Goal: Transaction & Acquisition: Purchase product/service

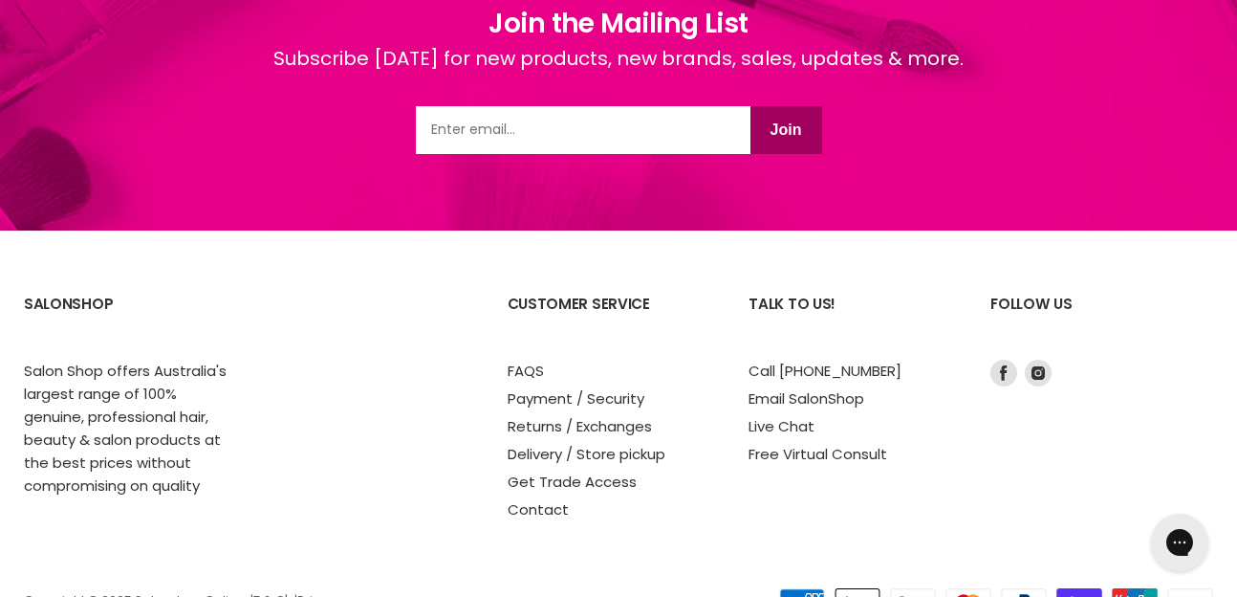
scroll to position [1441, 0]
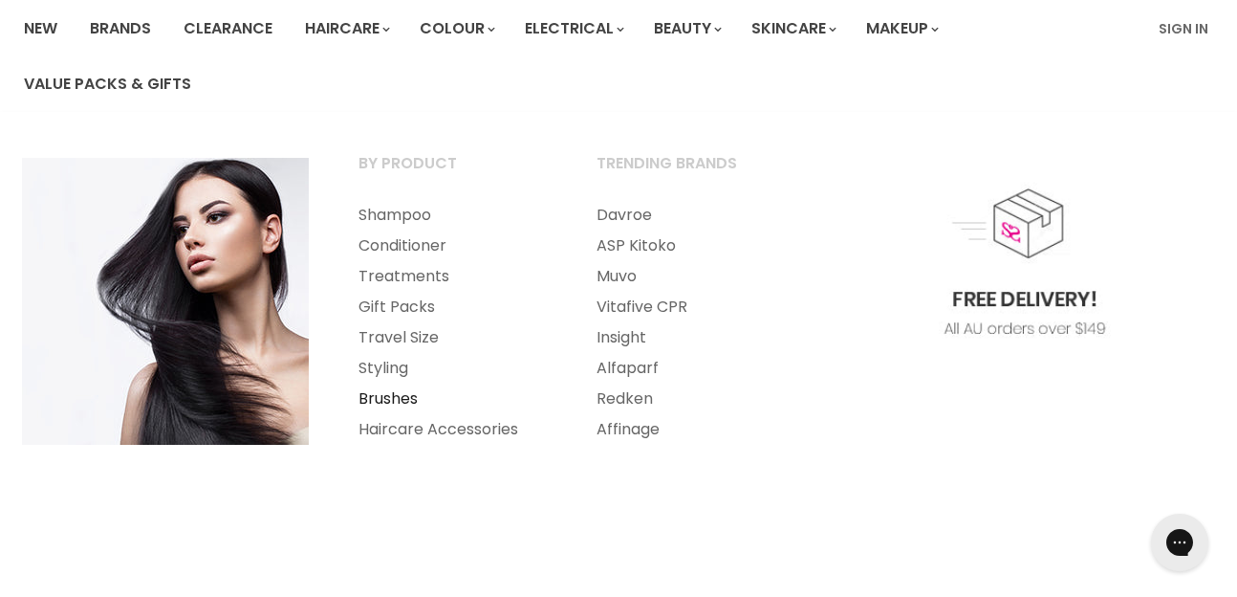
scroll to position [152, 0]
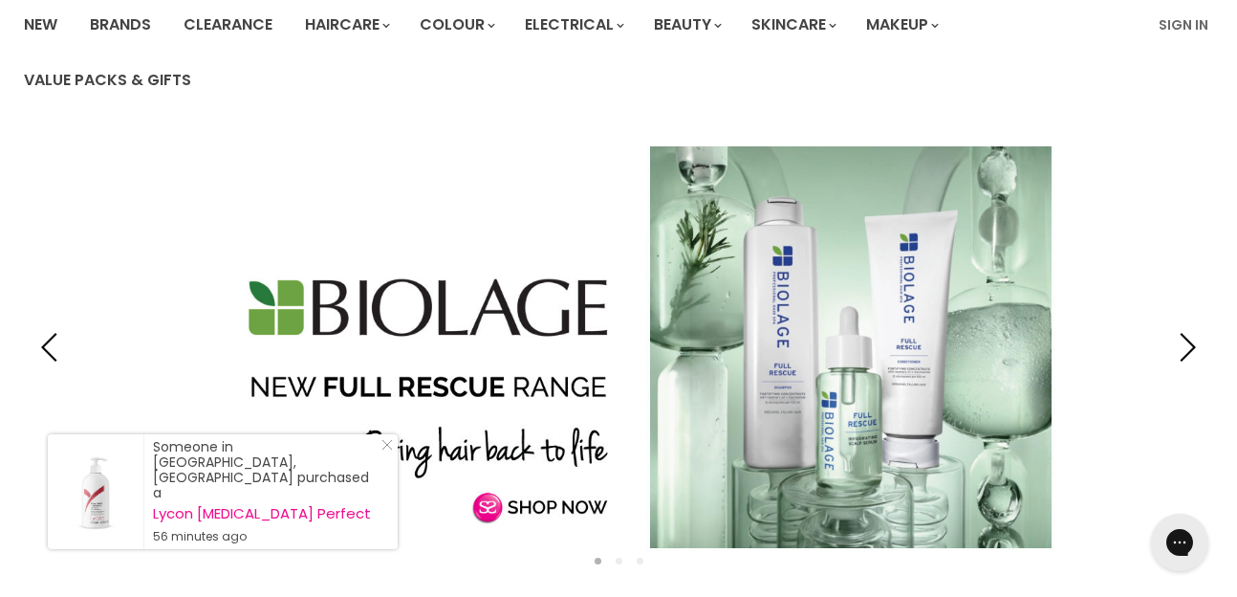
click at [748, 406] on link "Slide 1 of 3" at bounding box center [618, 347] width 1237 height 478
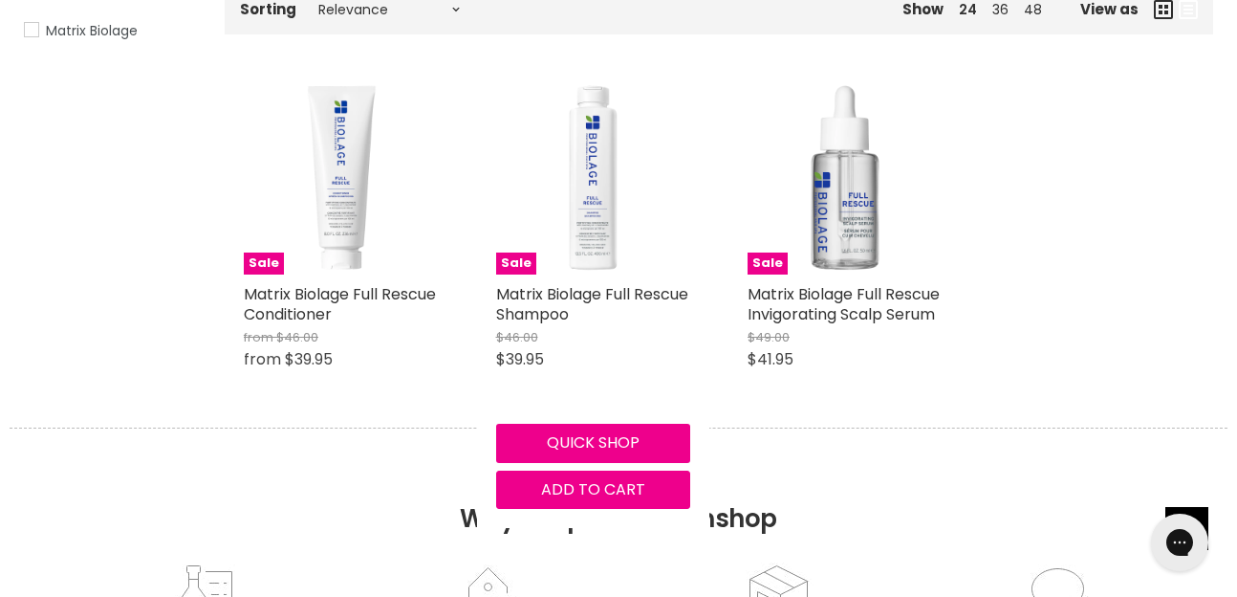
scroll to position [411, 0]
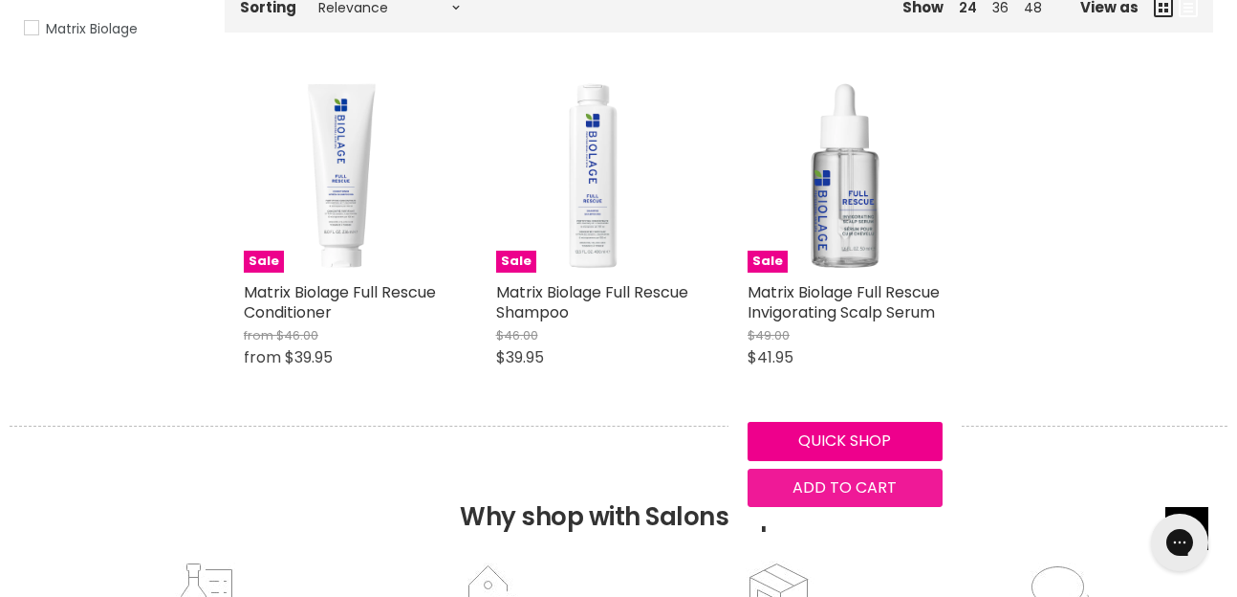
click at [831, 489] on span "Add to cart" at bounding box center [845, 487] width 104 height 22
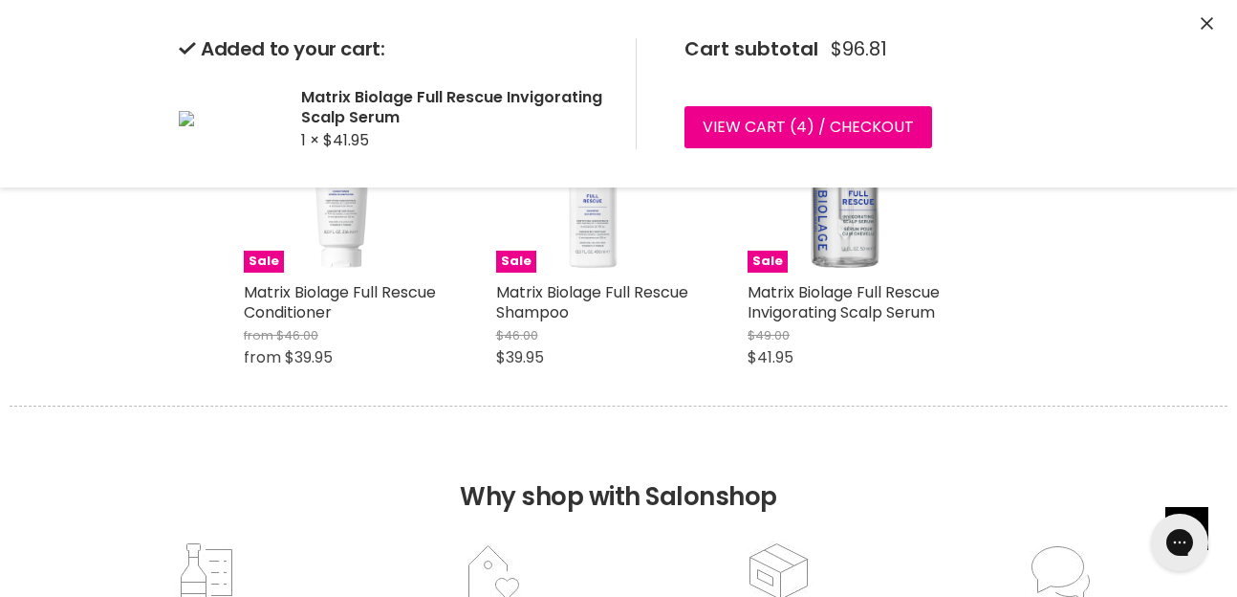
click at [978, 282] on div "Sale Matrix Biolage Full Rescue Conditioner from $46.00 from $39.95 Matrix Biol…" at bounding box center [719, 232] width 989 height 346
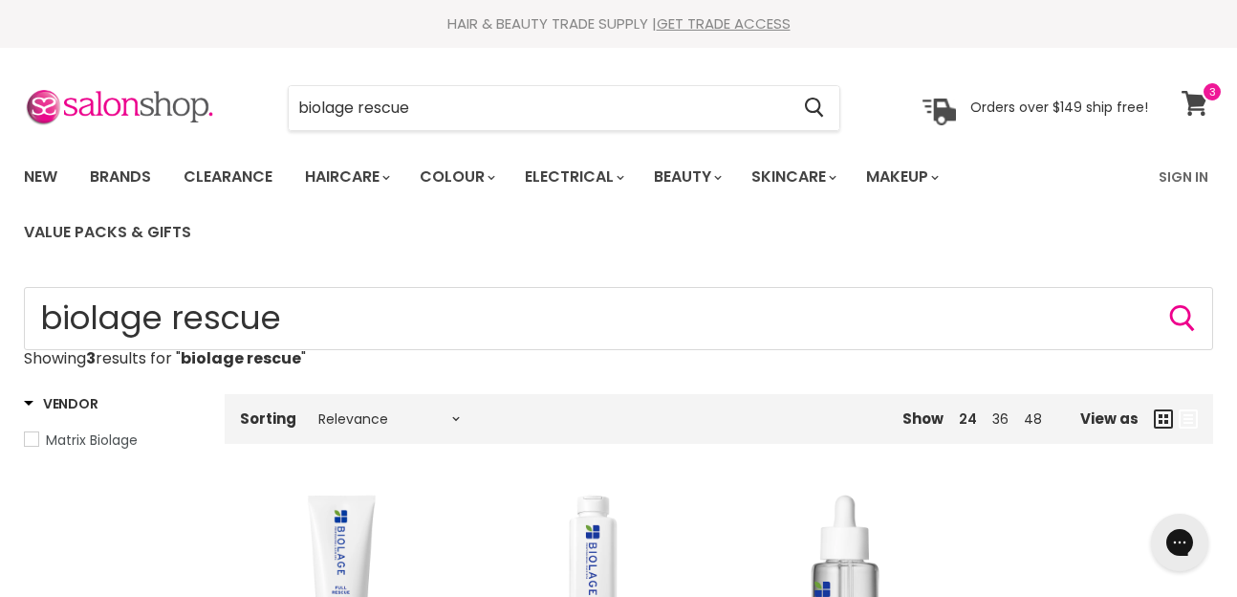
click at [1201, 105] on icon at bounding box center [1195, 103] width 26 height 25
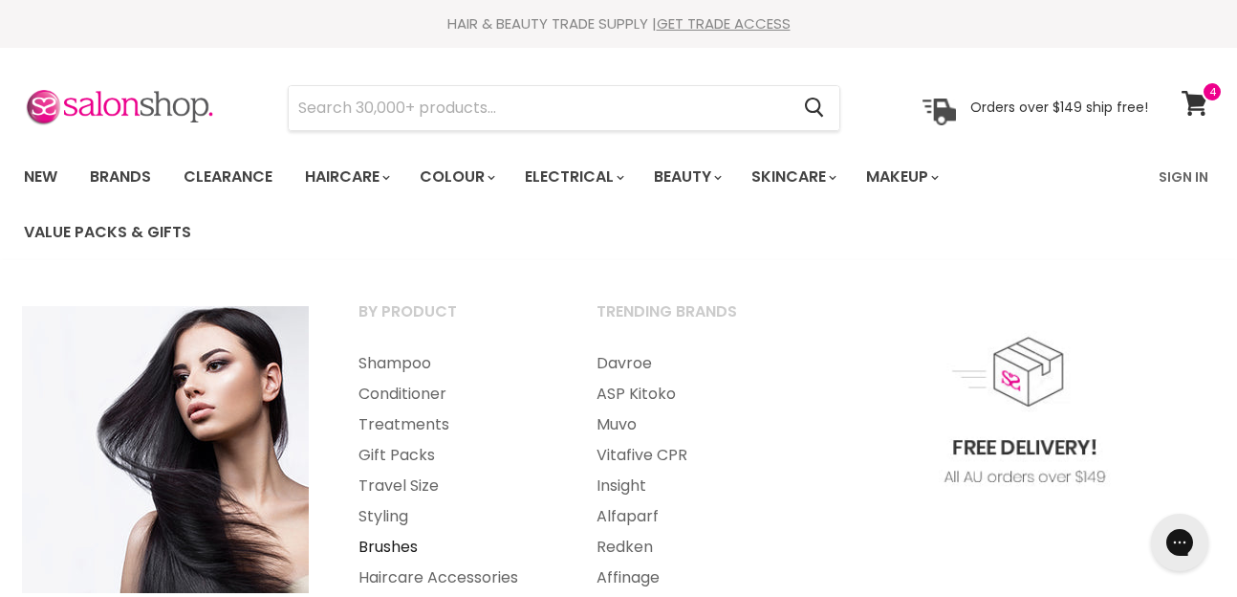
click at [380, 542] on link "Brushes" at bounding box center [452, 547] width 234 height 31
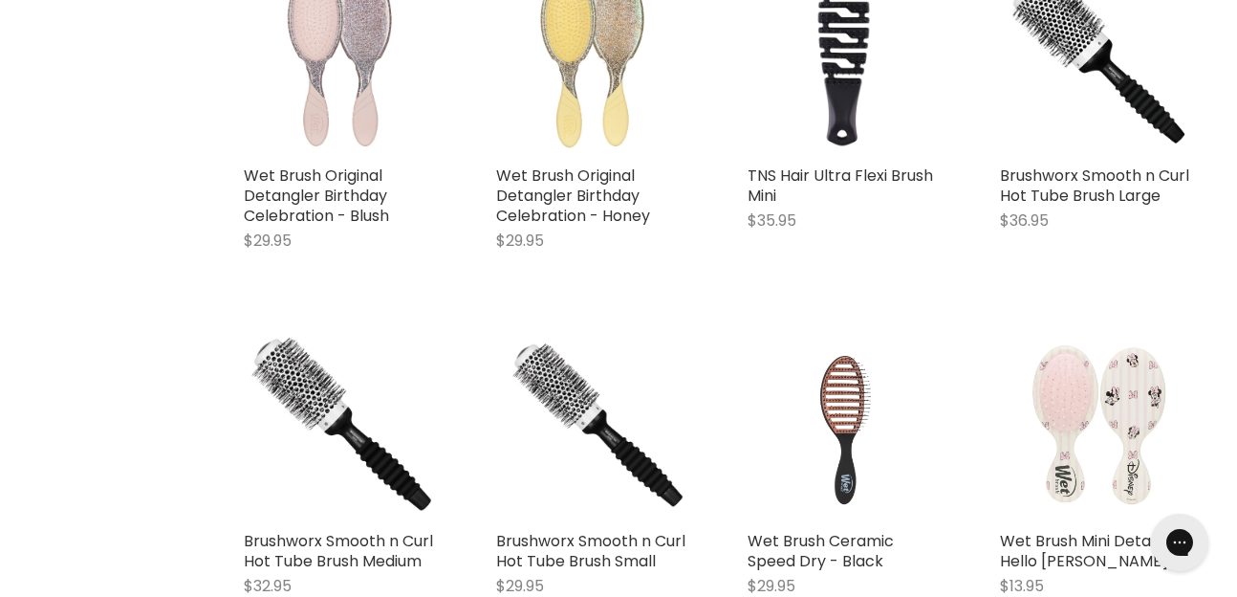
scroll to position [1663, 0]
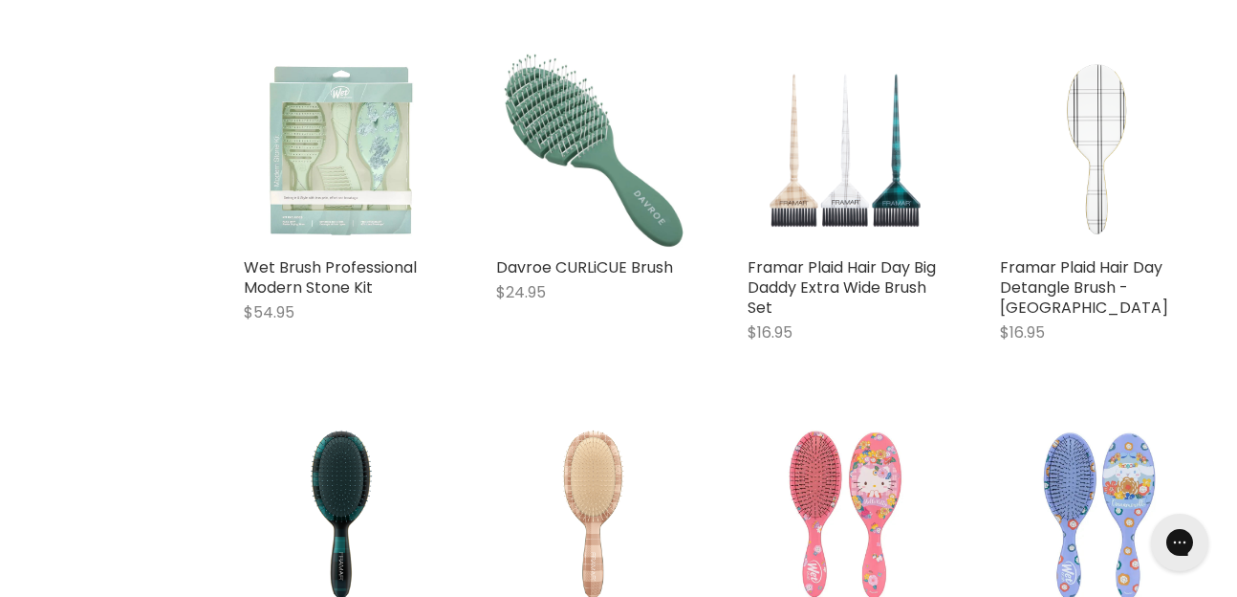
scroll to position [6714, 0]
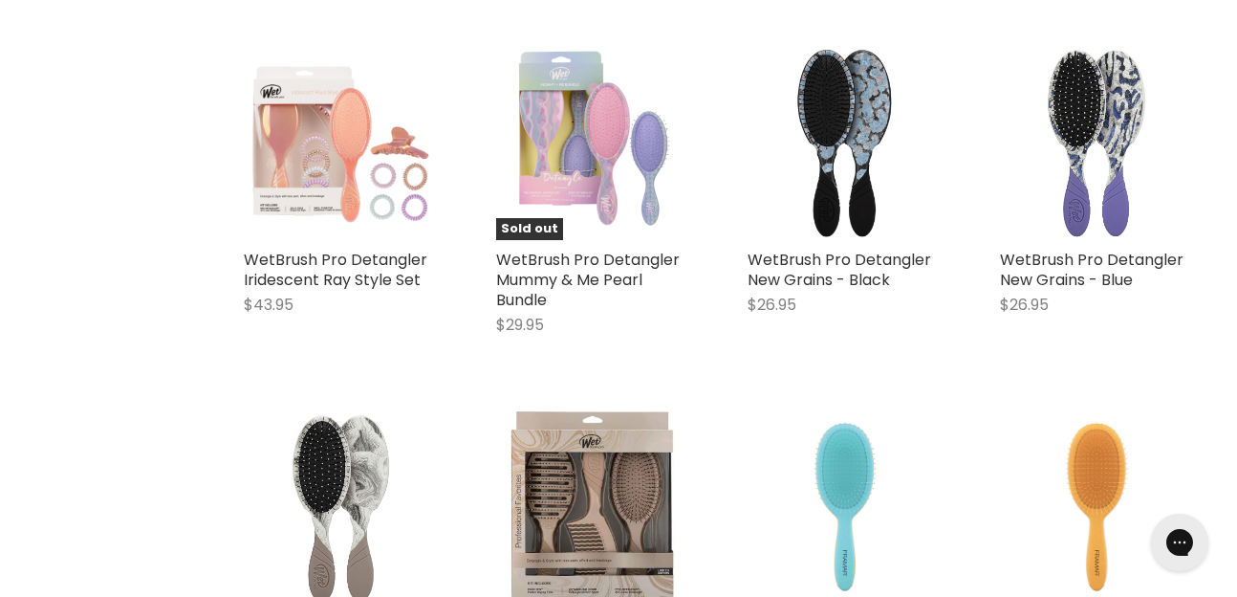
scroll to position [9261, 0]
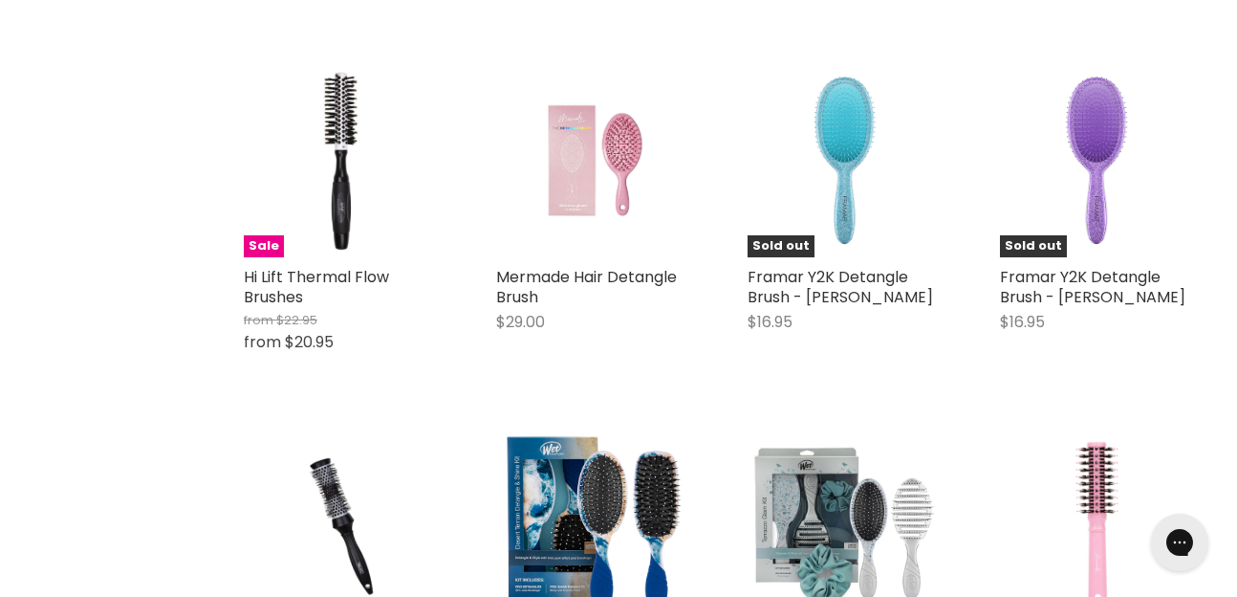
scroll to position [15347, 0]
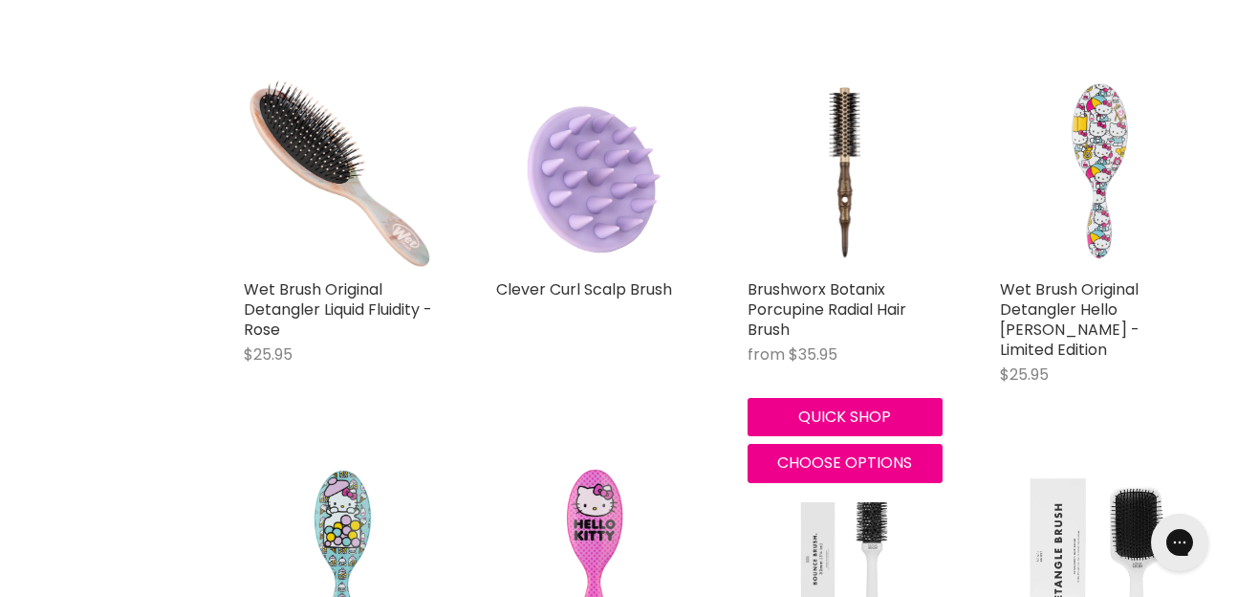
scroll to position [17538, 0]
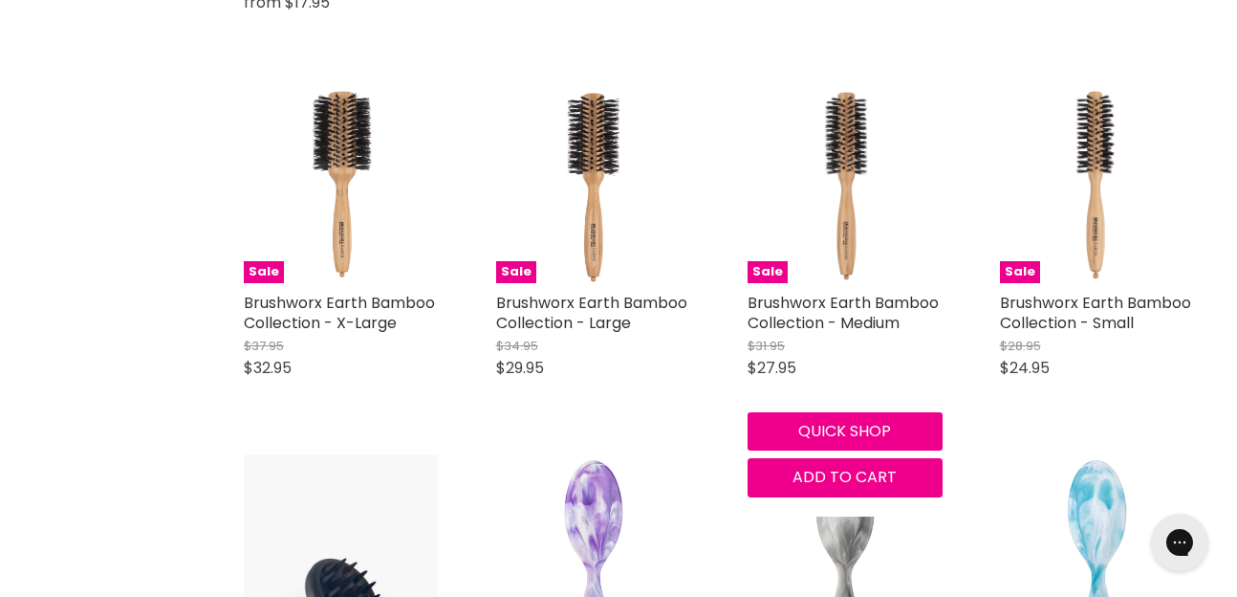
scroll to position [22137, 0]
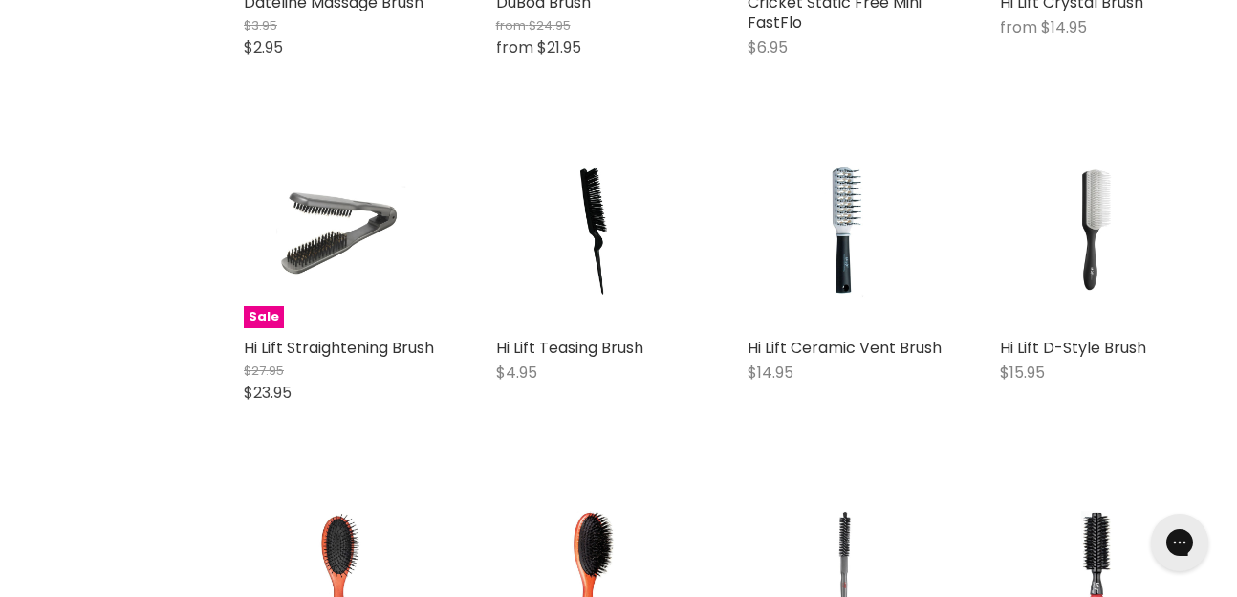
scroll to position [29980, 0]
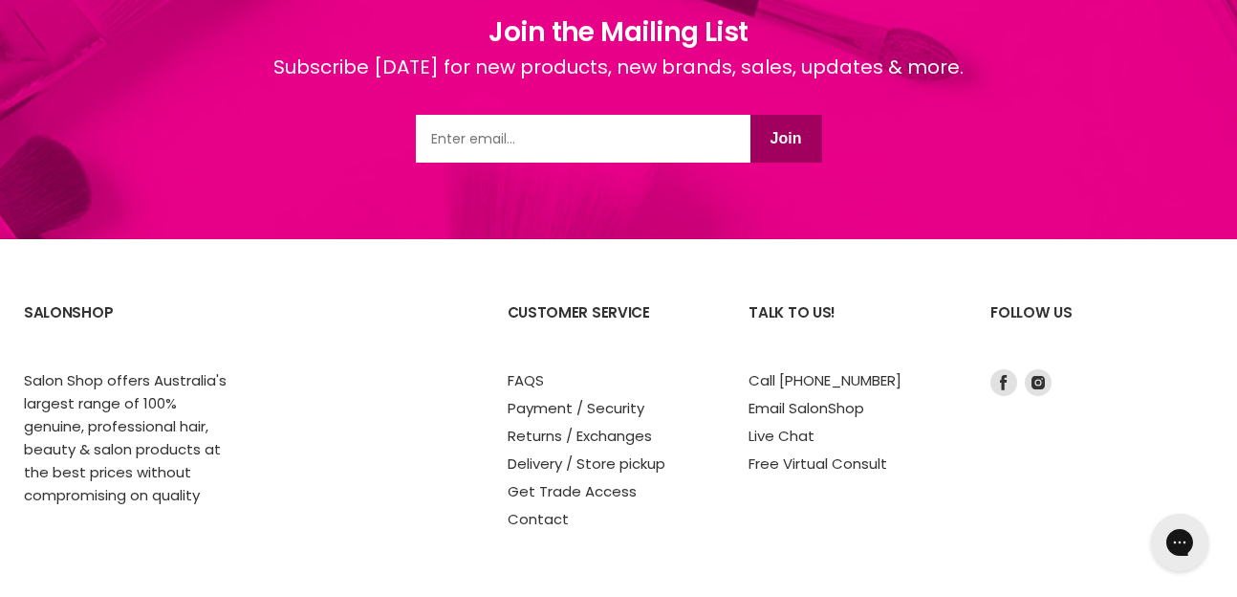
scroll to position [2730, 0]
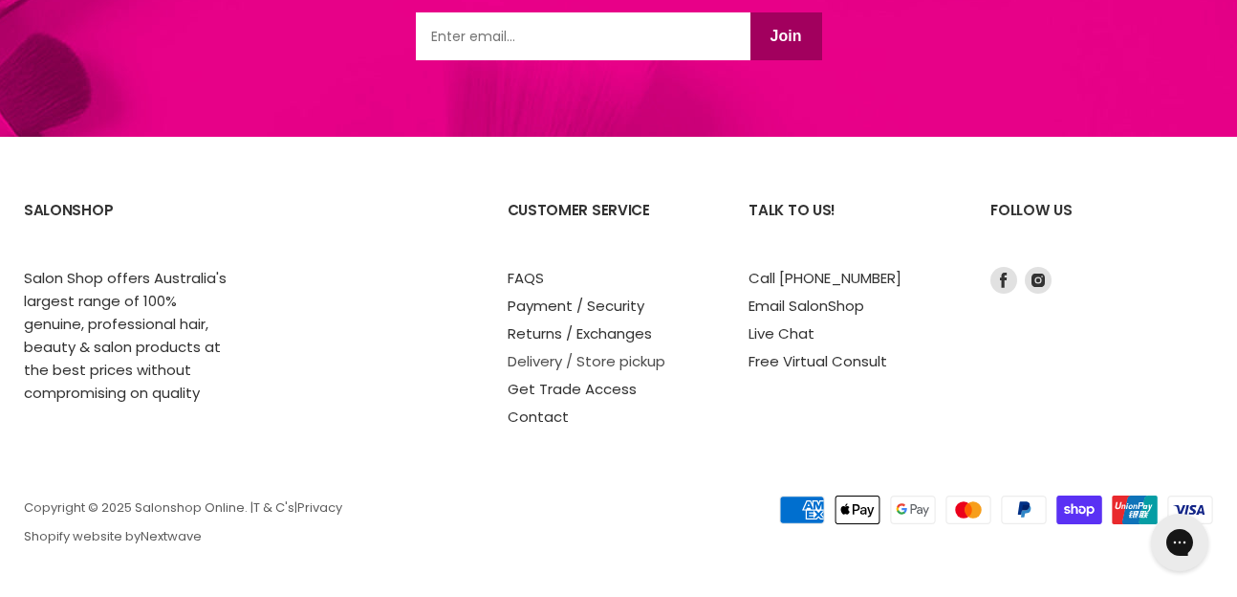
click at [549, 363] on link "Delivery / Store pickup" at bounding box center [587, 361] width 158 height 20
